Goal: Entertainment & Leisure: Consume media (video, audio)

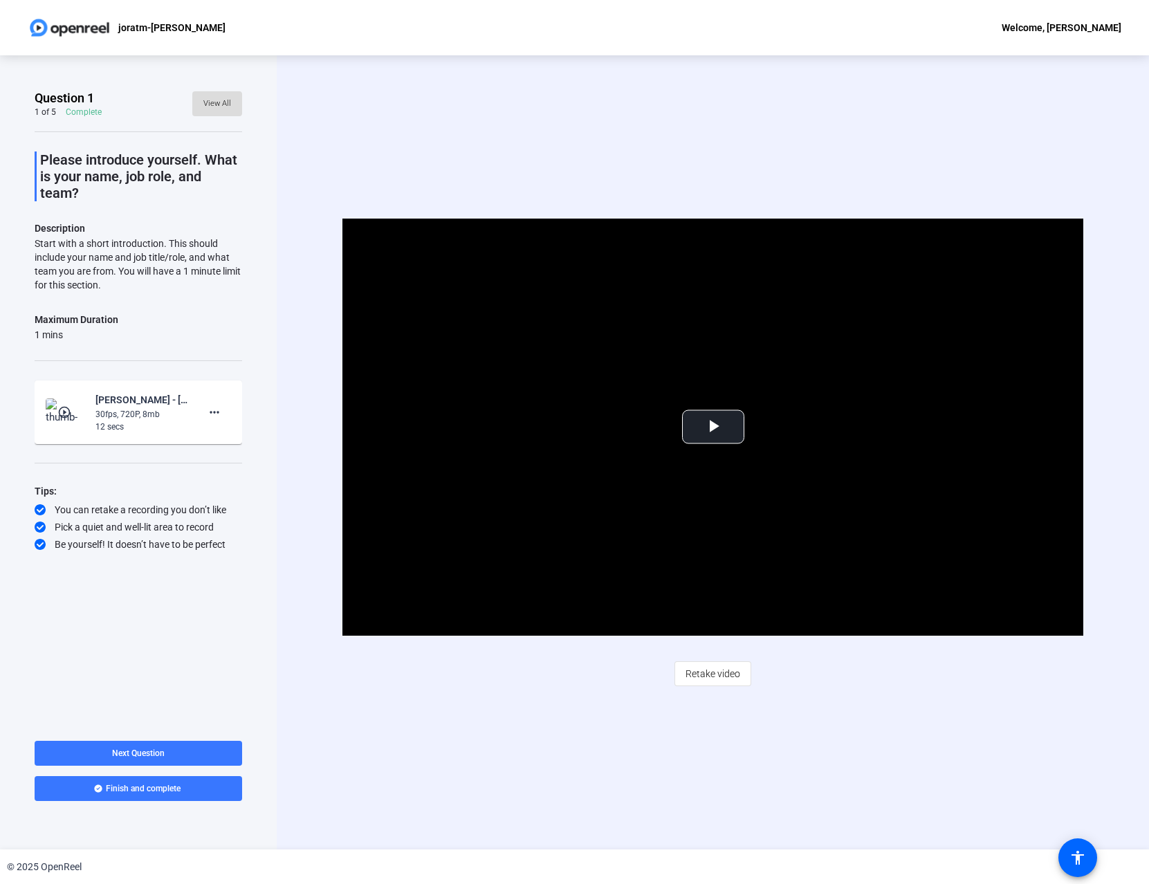
click at [218, 104] on span "View All" at bounding box center [217, 103] width 28 height 21
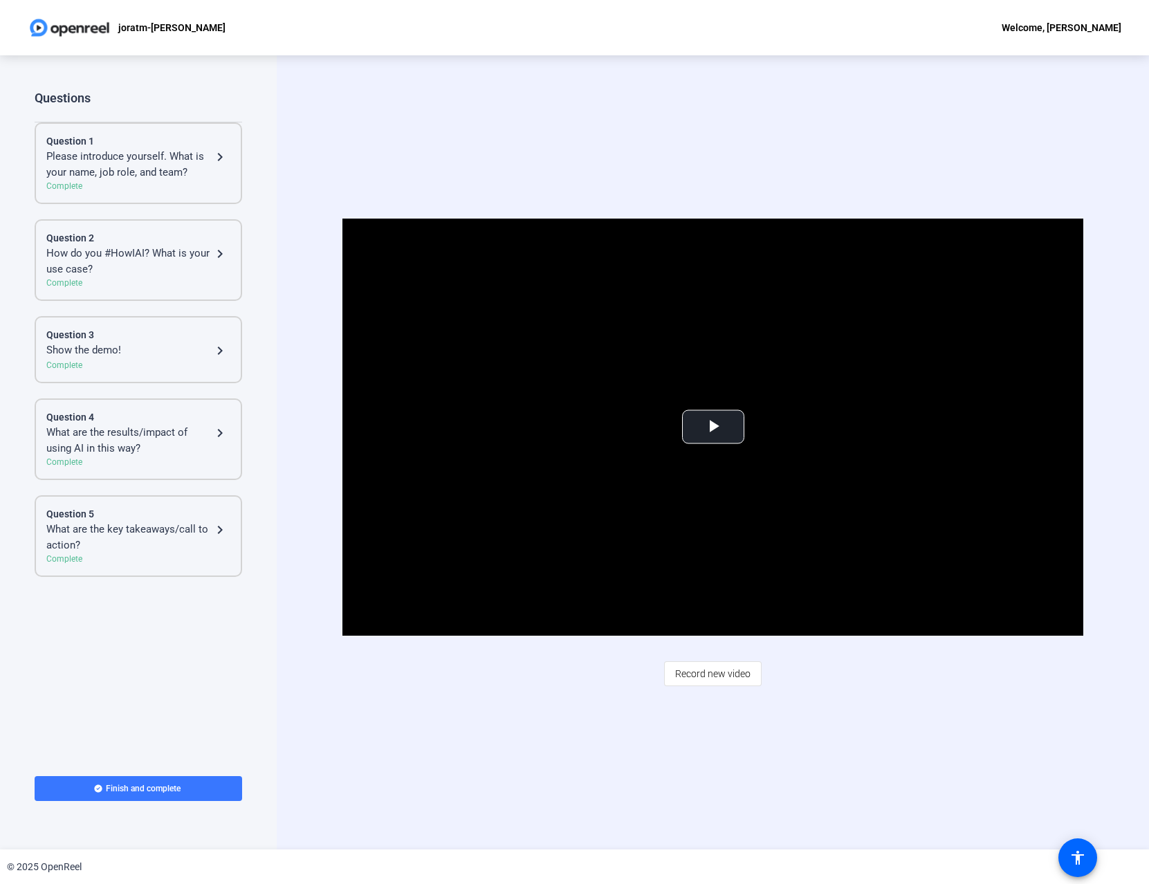
click at [189, 353] on div "Show the demo!" at bounding box center [128, 350] width 165 height 17
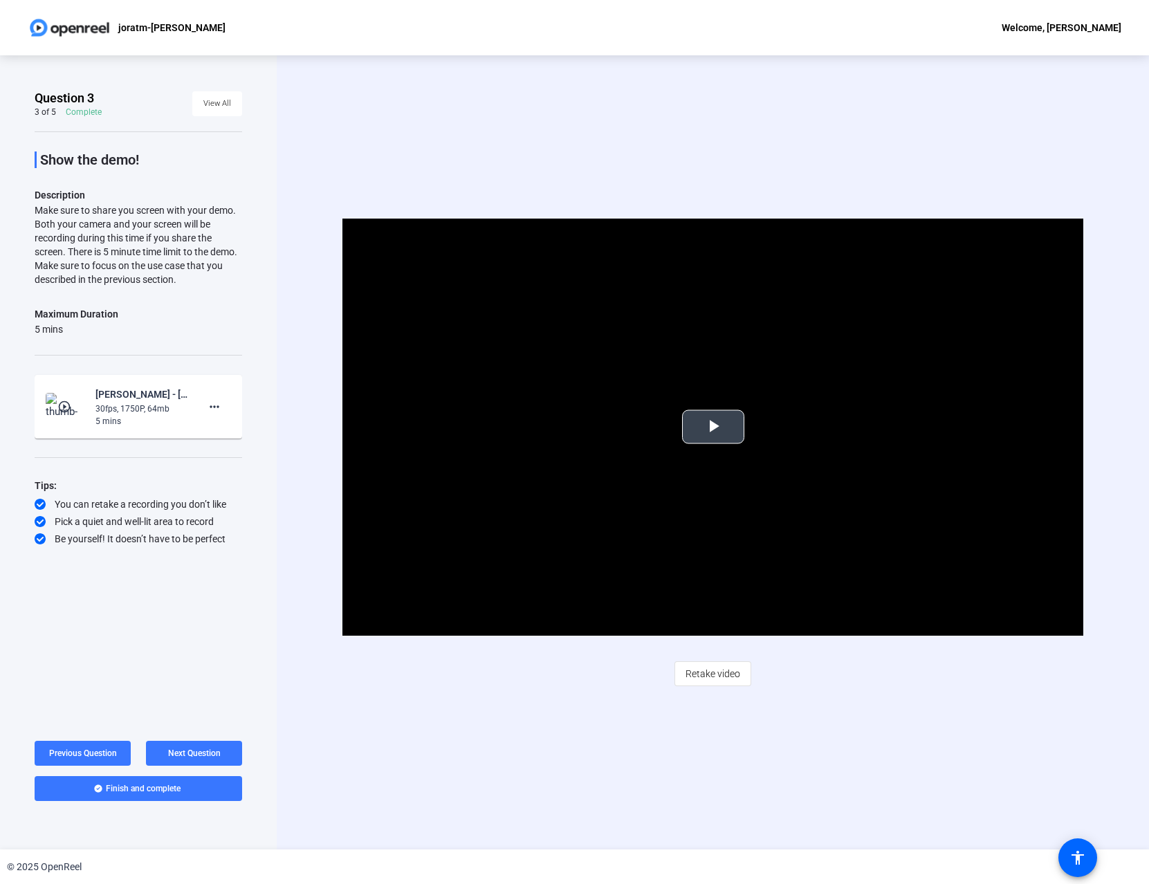
click at [713, 427] on span "Video Player" at bounding box center [713, 427] width 0 height 0
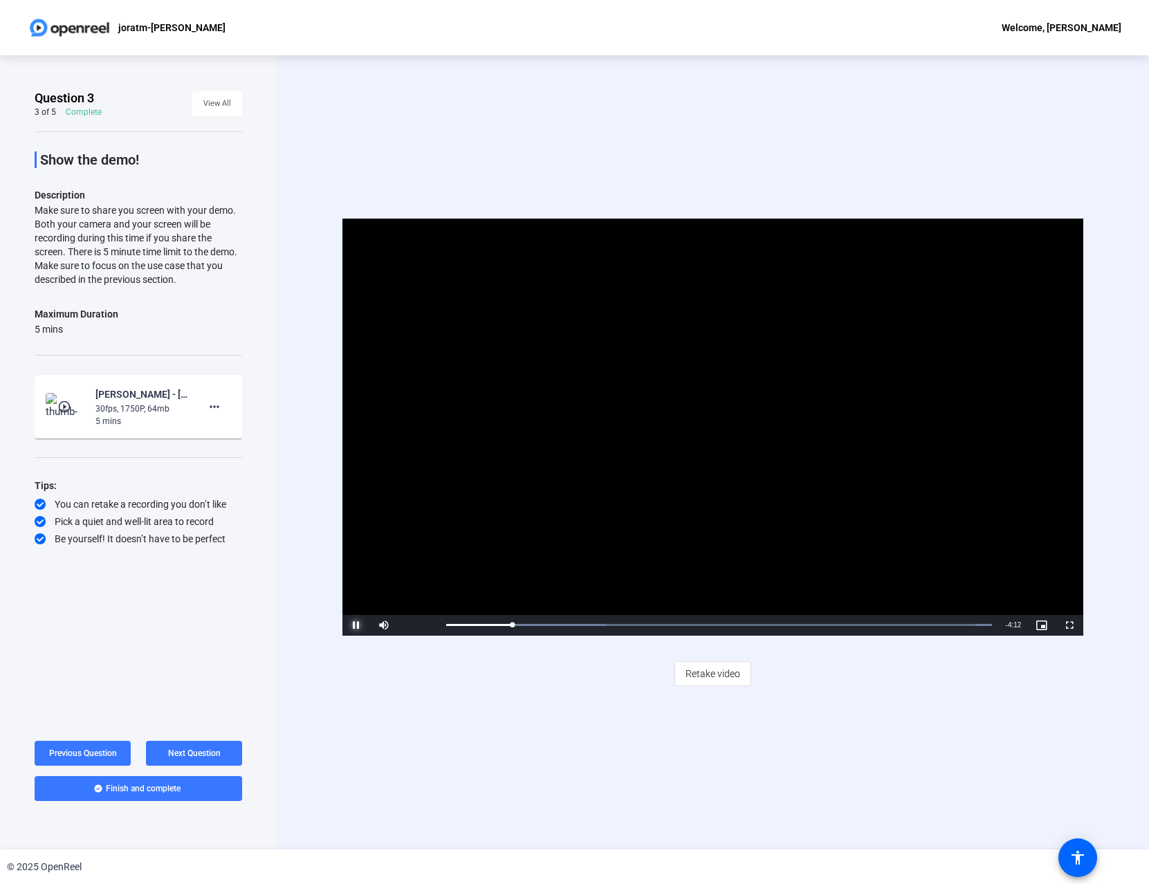
click at [354, 625] on span "Video Player" at bounding box center [356, 625] width 28 height 0
click at [501, 623] on div "Loaded : 100.00% 0:28 0:35" at bounding box center [719, 625] width 560 height 21
click at [489, 621] on div "Loaded : 100.00% 0:22 0:28" at bounding box center [719, 625] width 560 height 21
click at [686, 462] on video "Video Player" at bounding box center [713, 427] width 742 height 417
click at [743, 506] on video "Video Player" at bounding box center [713, 427] width 742 height 417
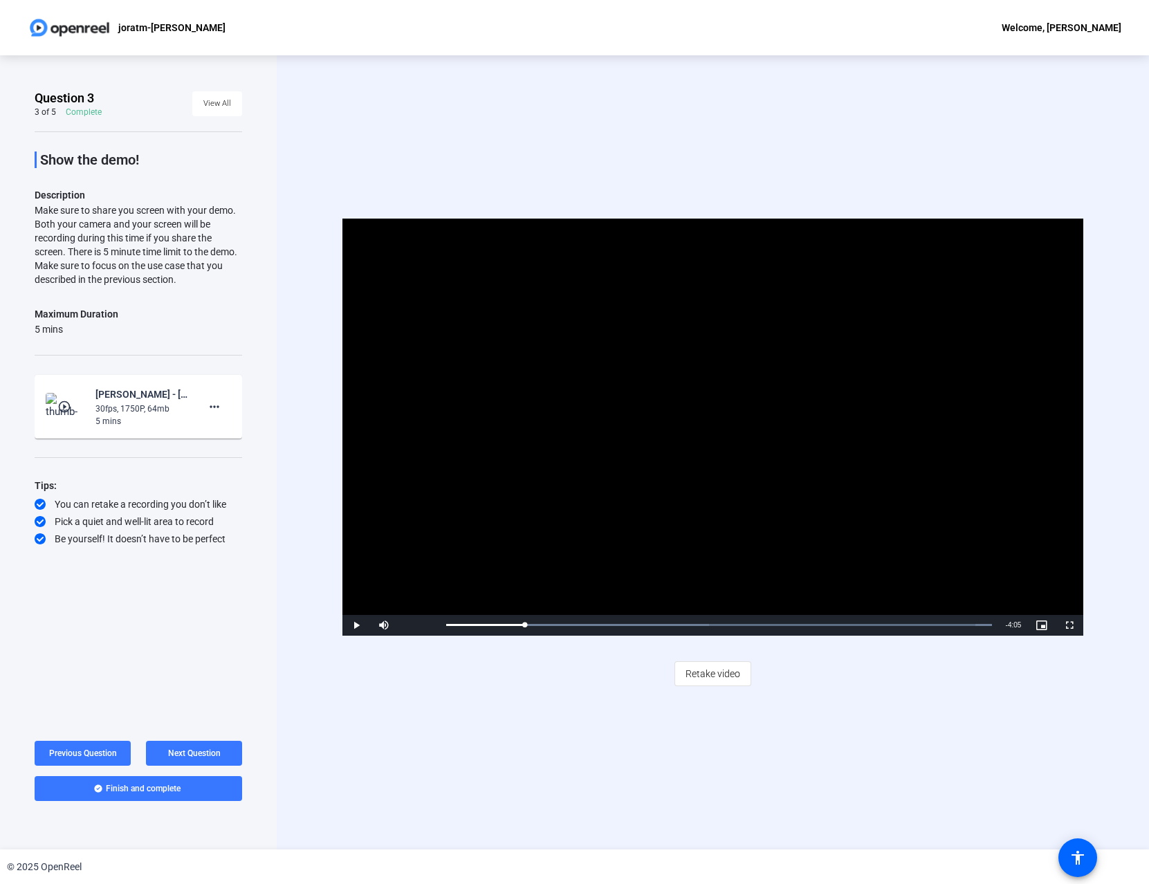
click at [628, 463] on video "Video Player" at bounding box center [713, 427] width 742 height 417
click at [770, 522] on video "Video Player" at bounding box center [713, 427] width 742 height 417
click at [735, 467] on video "Video Player" at bounding box center [713, 427] width 742 height 417
click at [717, 470] on video "Video Player" at bounding box center [713, 427] width 742 height 417
click at [531, 459] on video "Video Player" at bounding box center [713, 427] width 742 height 417
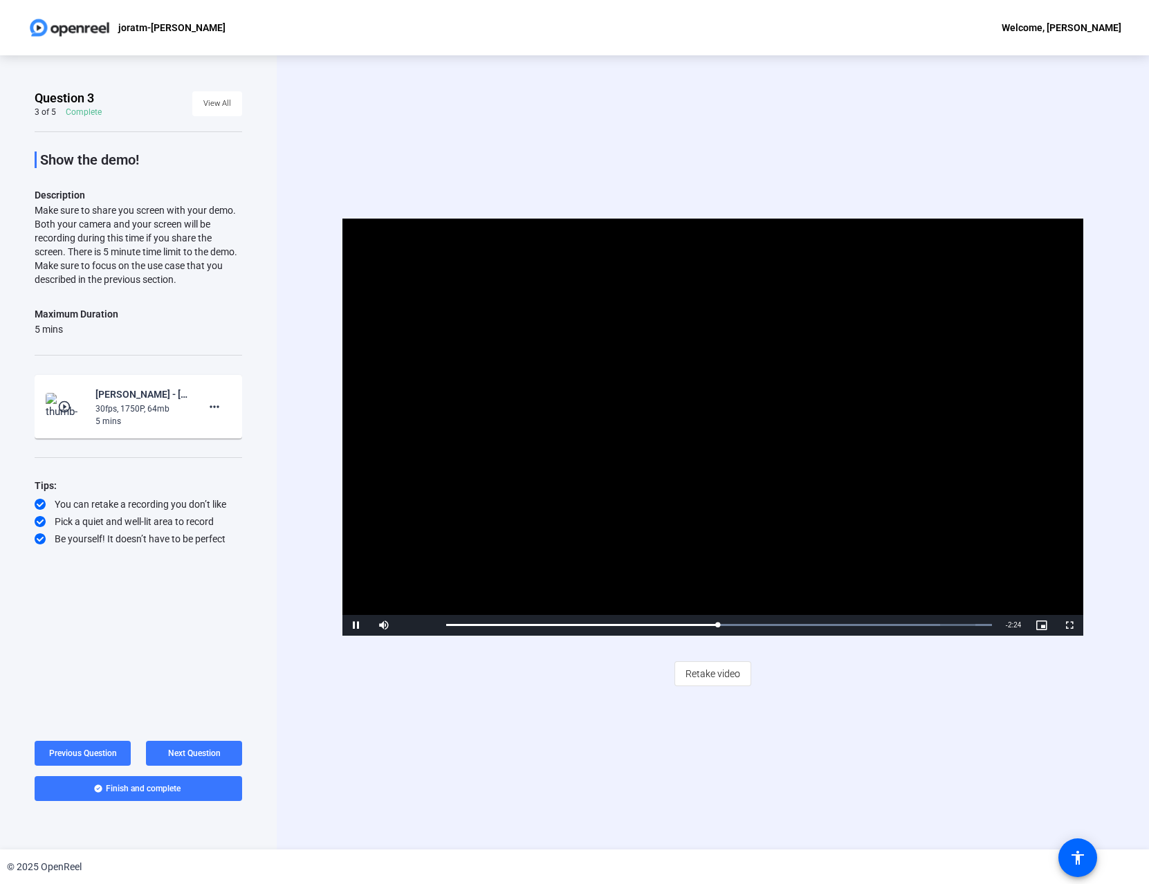
click at [693, 481] on video "Video Player" at bounding box center [713, 427] width 742 height 417
click at [512, 557] on video "Video Player" at bounding box center [713, 427] width 742 height 417
click at [739, 474] on video "Video Player" at bounding box center [713, 427] width 742 height 417
click at [593, 423] on video "Video Player" at bounding box center [713, 427] width 742 height 417
